Goal: Task Accomplishment & Management: Manage account settings

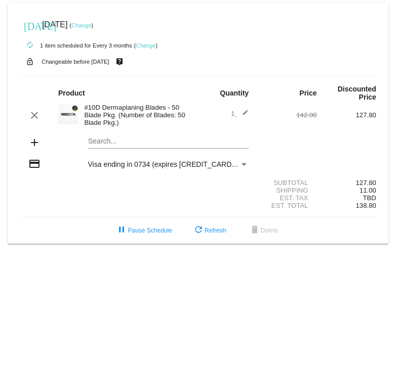
click at [241, 169] on div "Payment Method" at bounding box center [243, 164] width 9 height 8
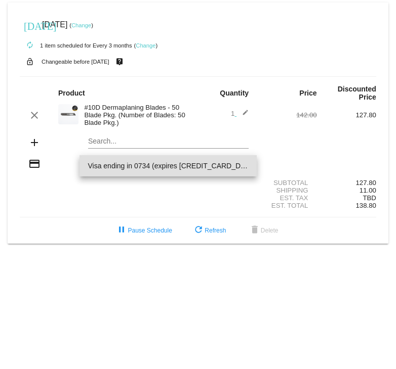
click at [271, 157] on div at bounding box center [198, 184] width 396 height 369
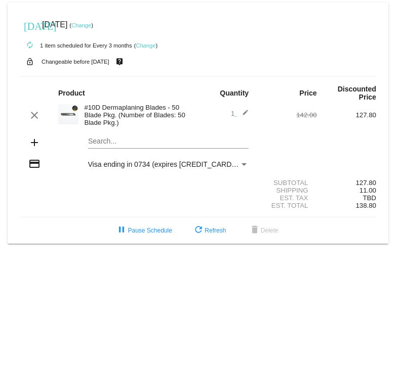
click at [91, 24] on link "Change" at bounding box center [81, 25] width 20 height 6
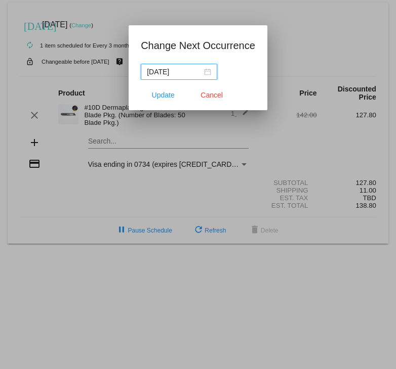
click at [204, 71] on div "[DATE]" at bounding box center [179, 71] width 64 height 11
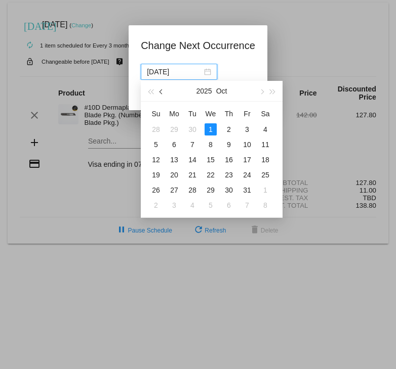
click at [158, 89] on button "button" at bounding box center [161, 91] width 11 height 20
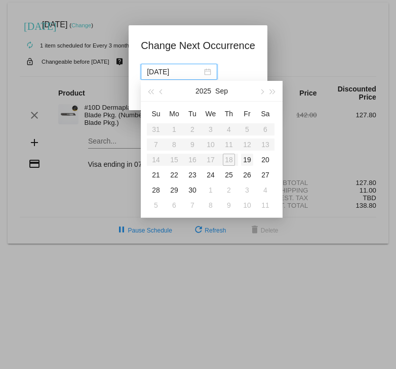
click at [246, 158] on div "19" at bounding box center [247, 160] width 12 height 12
type input "[DATE]"
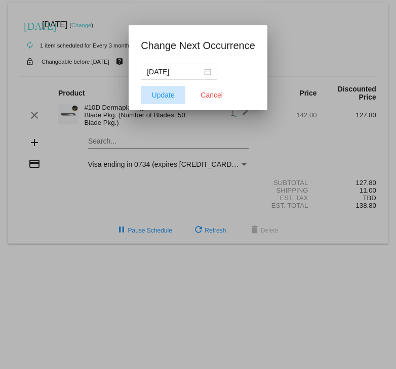
click at [167, 93] on span "Update" at bounding box center [163, 95] width 23 height 8
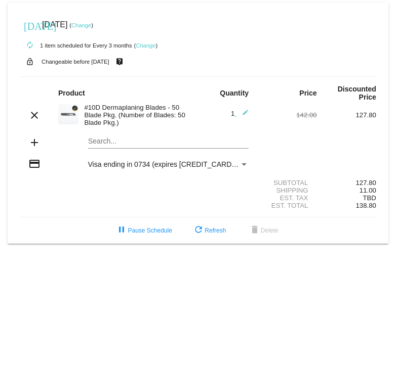
click at [247, 164] on div "Payment Method" at bounding box center [243, 164] width 9 height 8
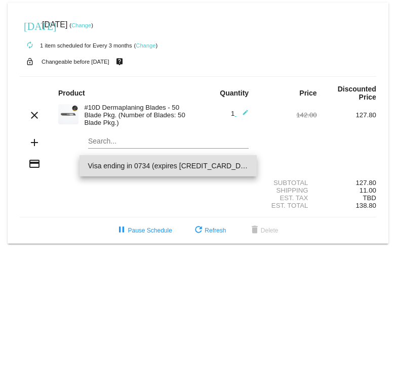
click at [140, 187] on div at bounding box center [198, 184] width 396 height 369
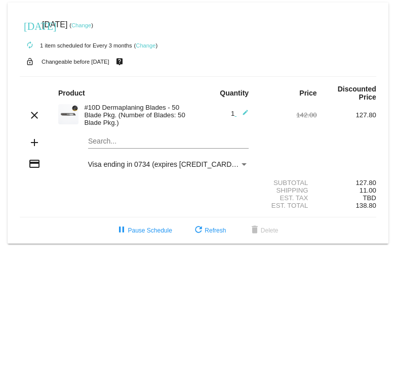
click at [32, 164] on mat-icon "credit_card" at bounding box center [34, 164] width 12 height 12
click at [91, 23] on link "Change" at bounding box center [81, 25] width 20 height 6
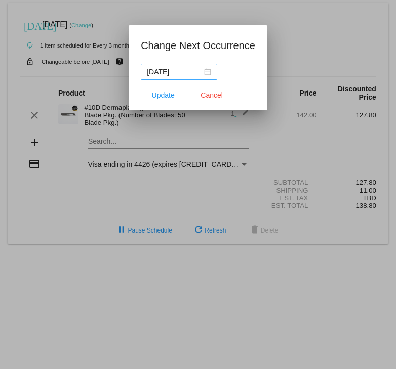
click at [207, 72] on div "[DATE]" at bounding box center [179, 71] width 64 height 11
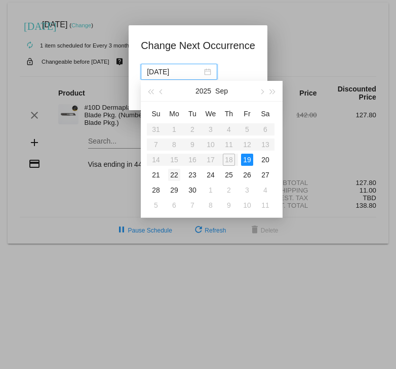
click at [172, 173] on div "22" at bounding box center [174, 175] width 12 height 12
type input "2025-09-22"
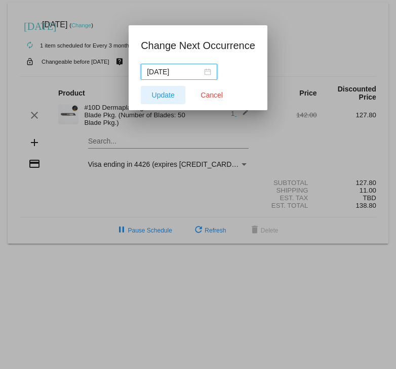
click at [172, 92] on span "Update" at bounding box center [163, 95] width 23 height 8
